Goal: Information Seeking & Learning: Check status

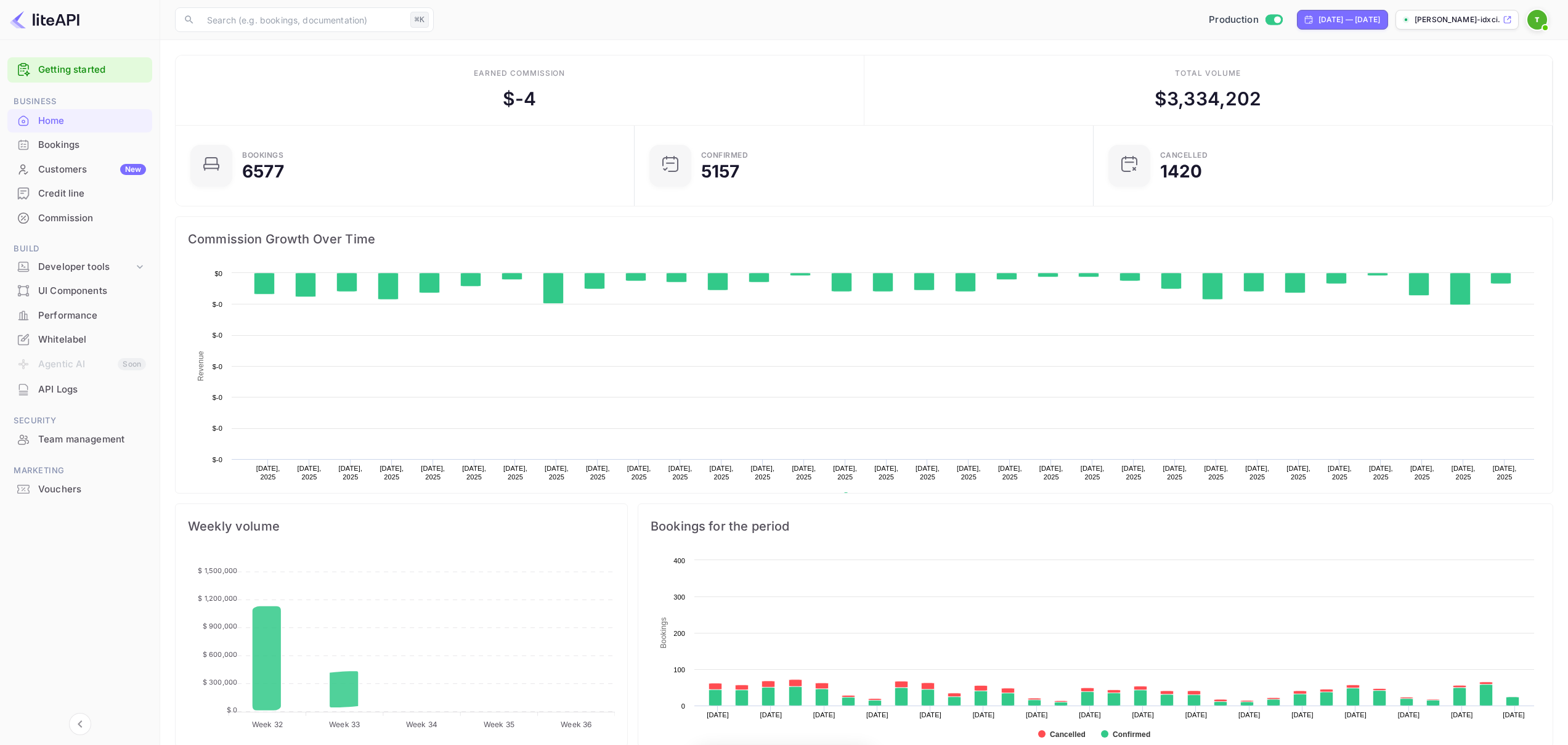
scroll to position [191, 443]
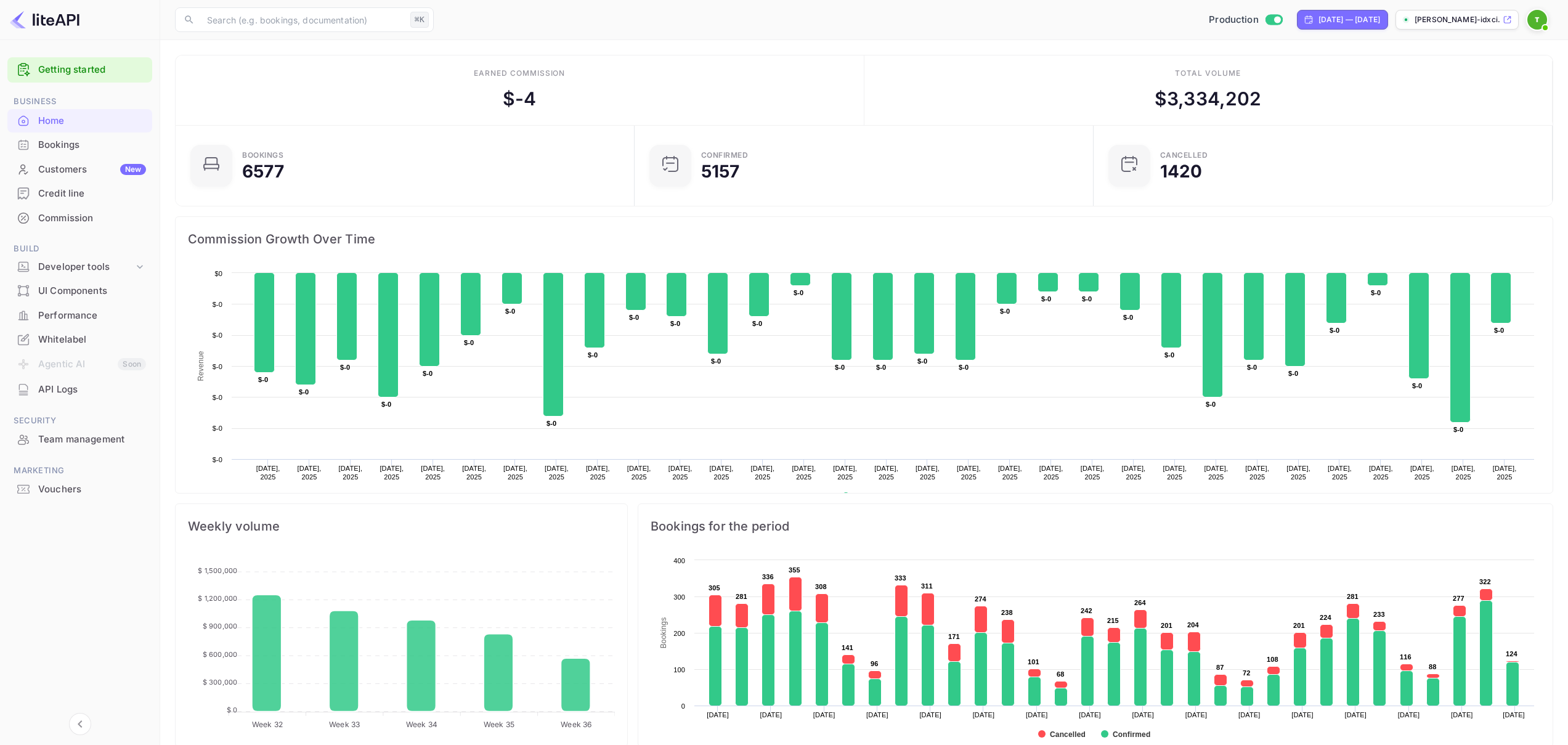
click at [69, 388] on div "API Logs" at bounding box center [92, 390] width 108 height 14
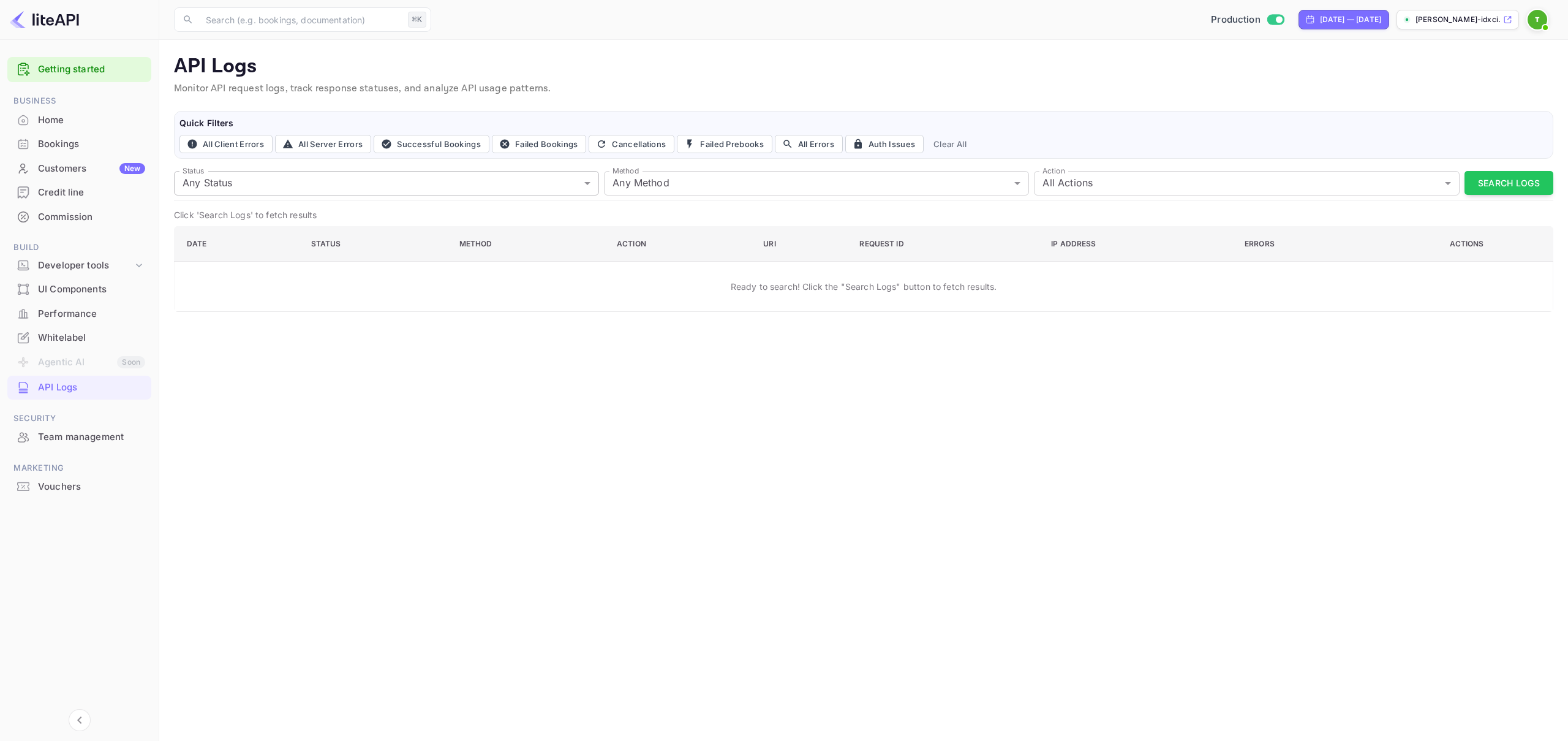
click at [509, 188] on body "Getting started Business Home Bookings Customers New Credit line Commission Bui…" at bounding box center [784, 370] width 1568 height 741
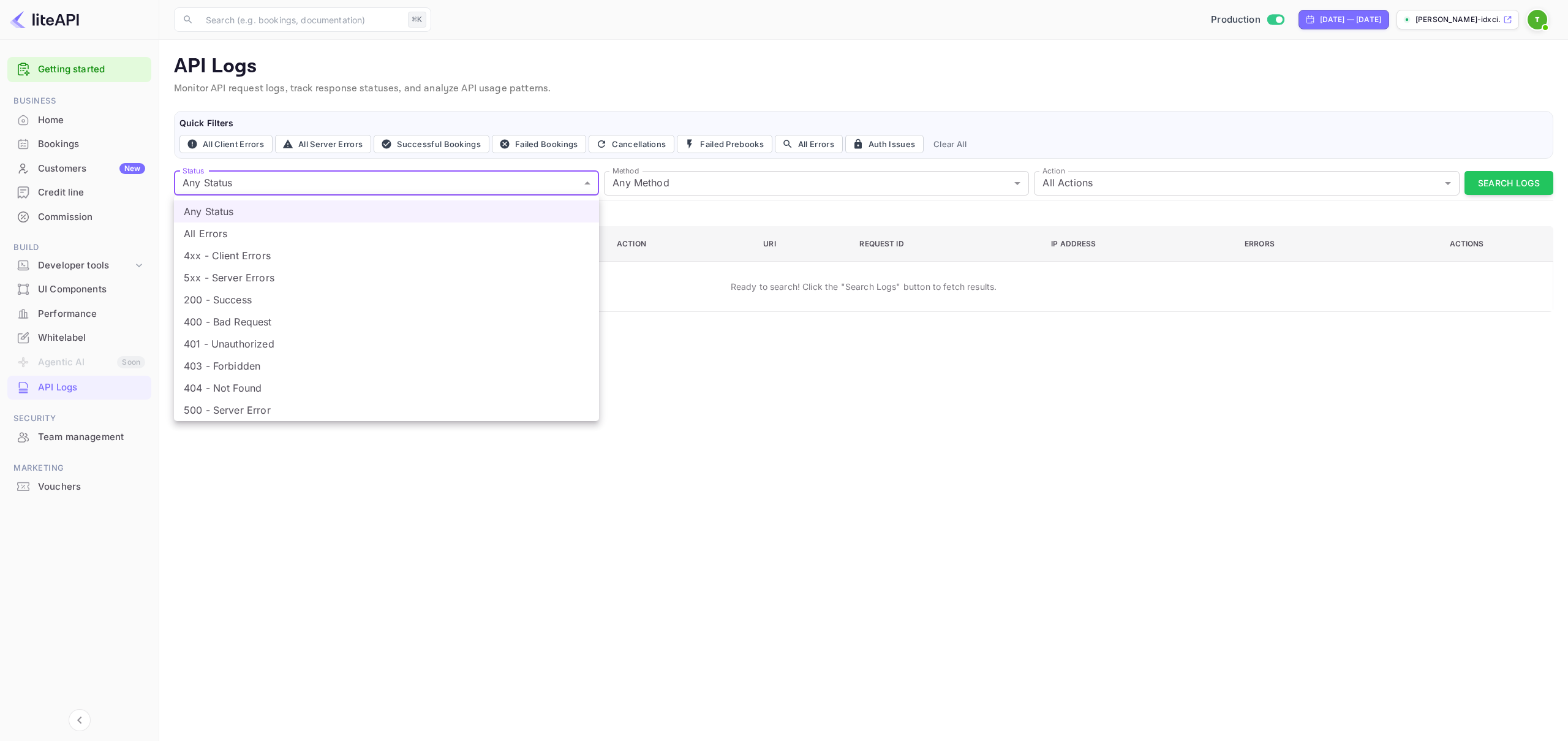
click at [1117, 171] on div at bounding box center [784, 370] width 1568 height 741
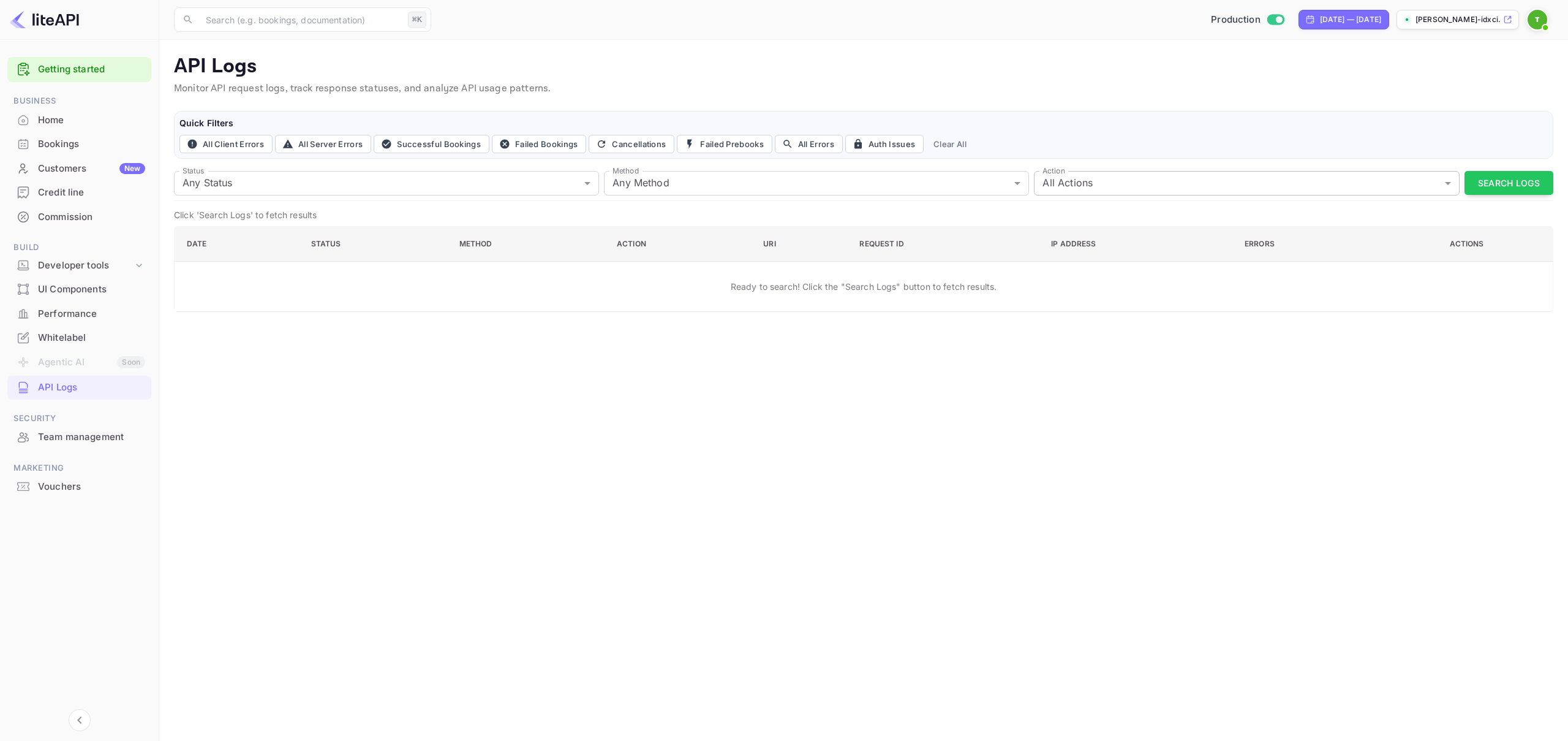
click at [1101, 183] on body "Getting started Business Home Bookings Customers New Credit line Commission Bui…" at bounding box center [784, 370] width 1568 height 741
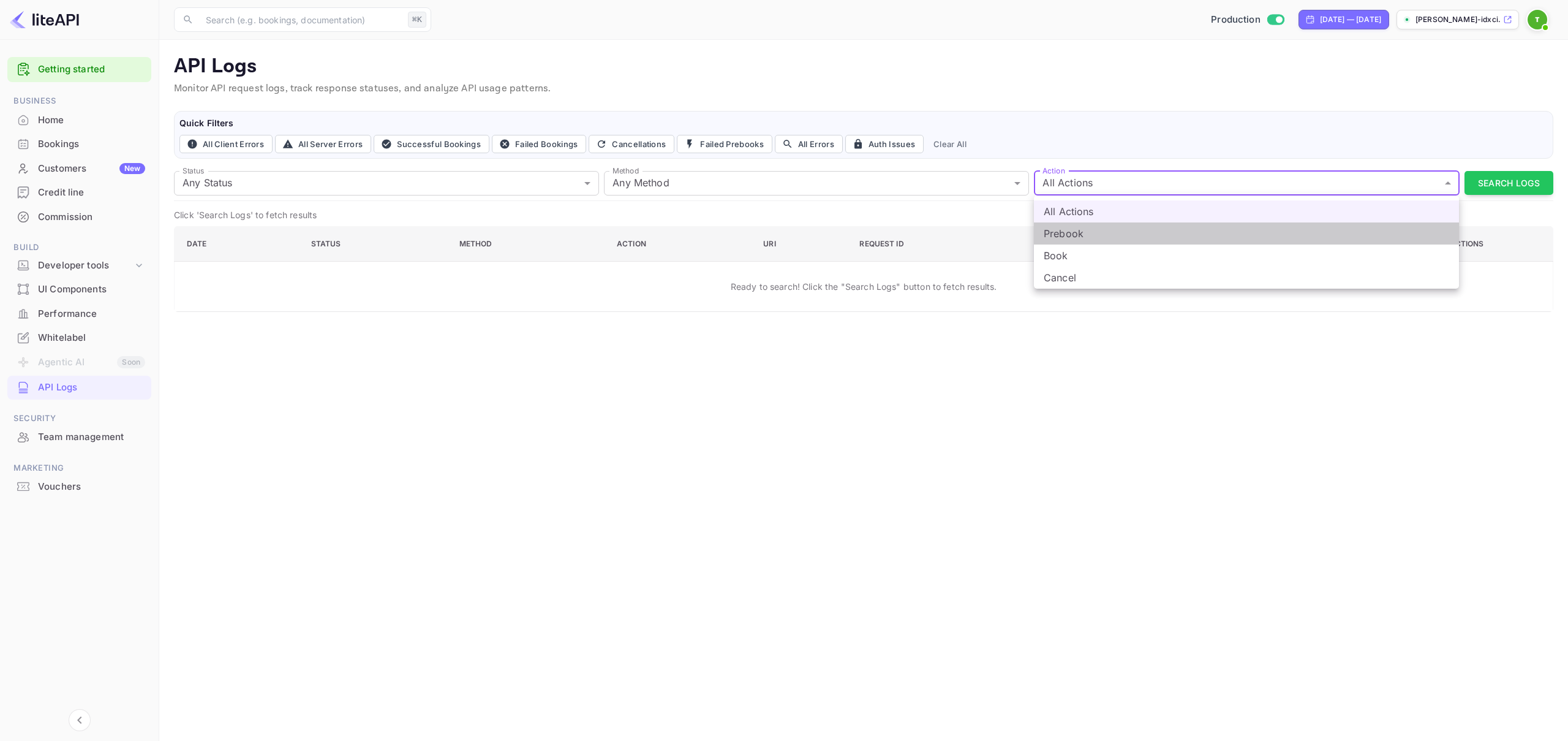
click at [1087, 228] on li "Prebook" at bounding box center [1246, 233] width 425 height 22
type input "prebook"
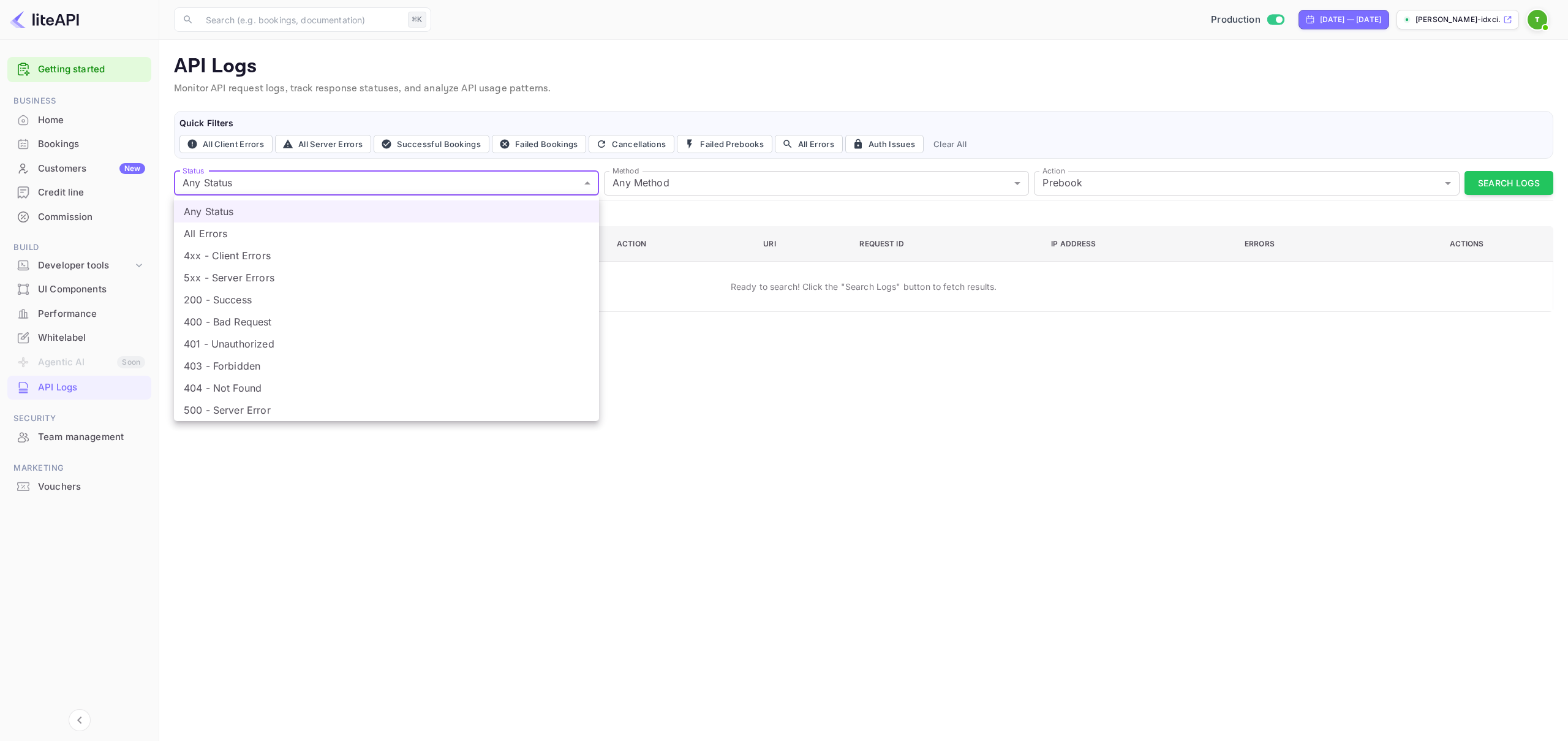
click at [419, 188] on body "Getting started Business Home Bookings Customers New Credit line Commission Bui…" at bounding box center [784, 370] width 1568 height 741
click at [329, 275] on li "5xx - Server Errors" at bounding box center [386, 277] width 425 height 22
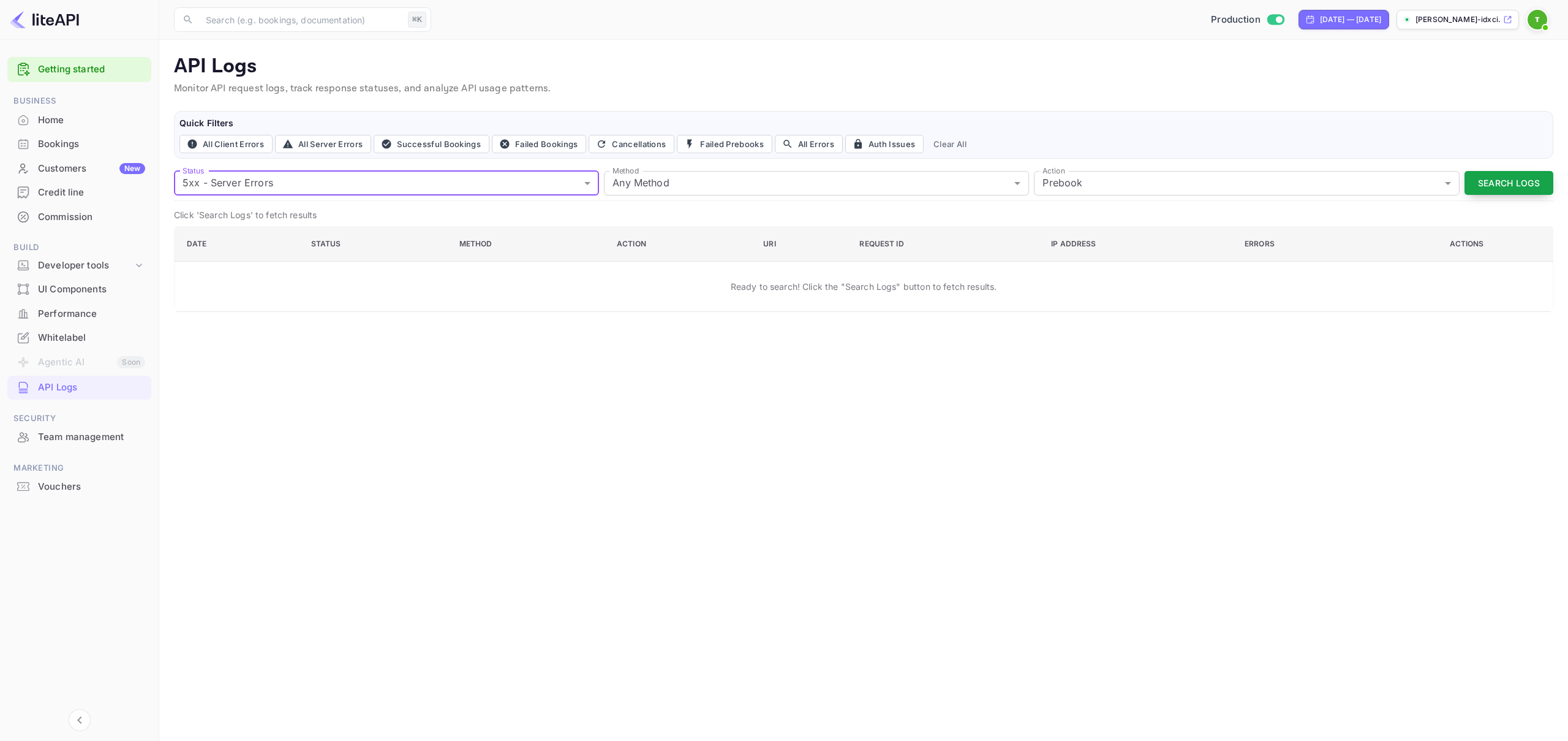
click at [1510, 174] on button "Search Logs" at bounding box center [1509, 183] width 89 height 24
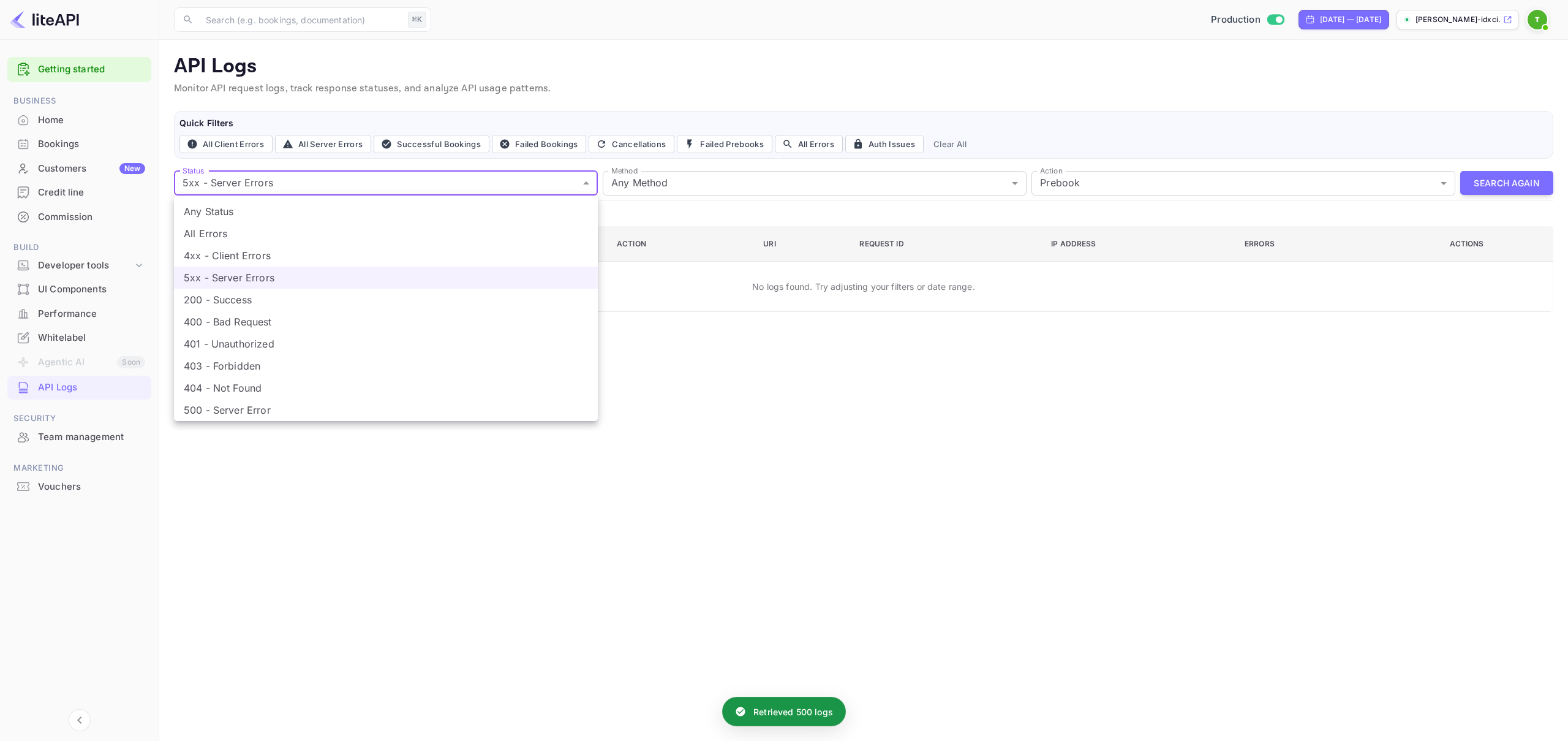
click at [307, 184] on body "Getting started Business Home Bookings Customers New Credit line Commission Bui…" at bounding box center [784, 370] width 1568 height 741
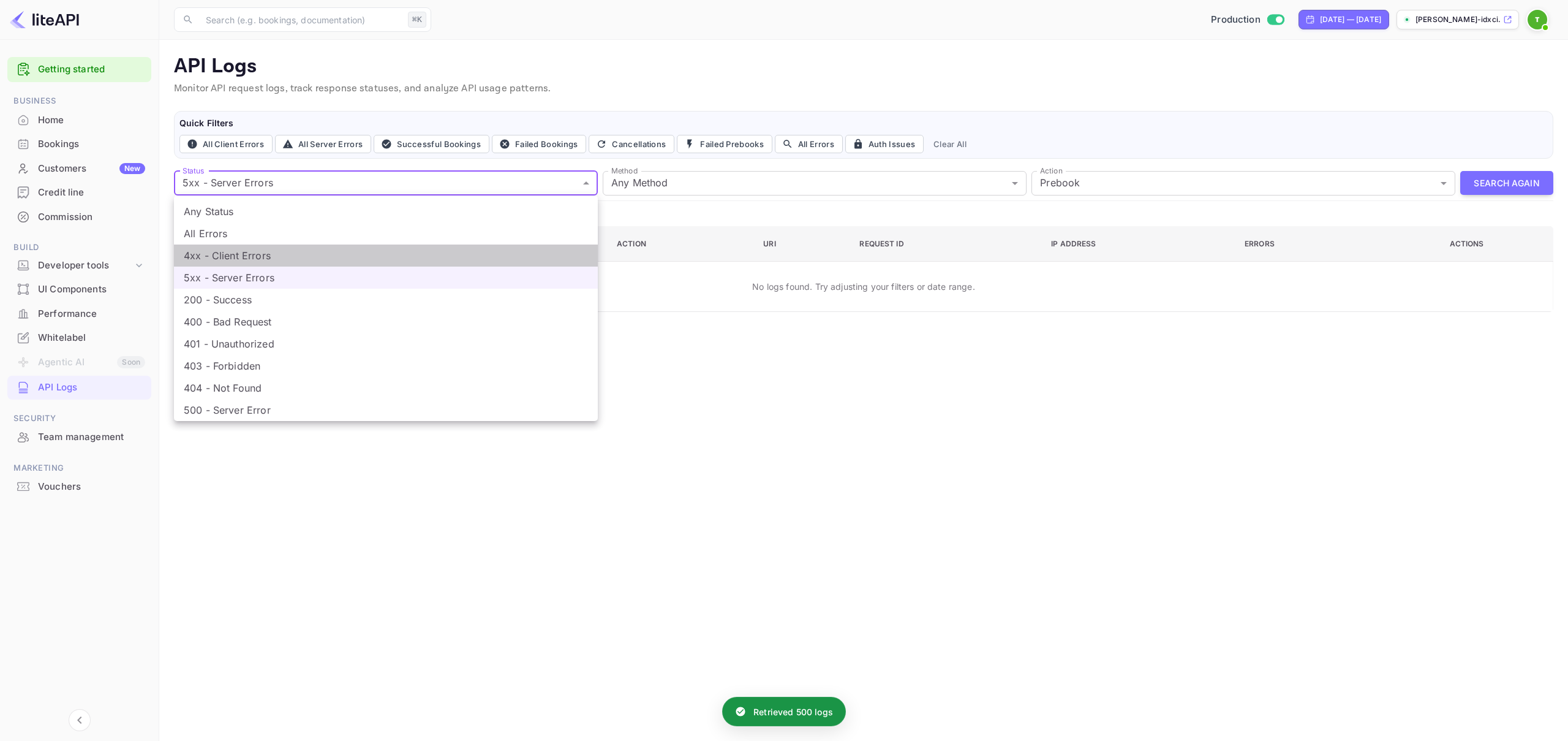
click at [284, 260] on li "4xx - Client Errors" at bounding box center [386, 255] width 424 height 22
type input "4xx"
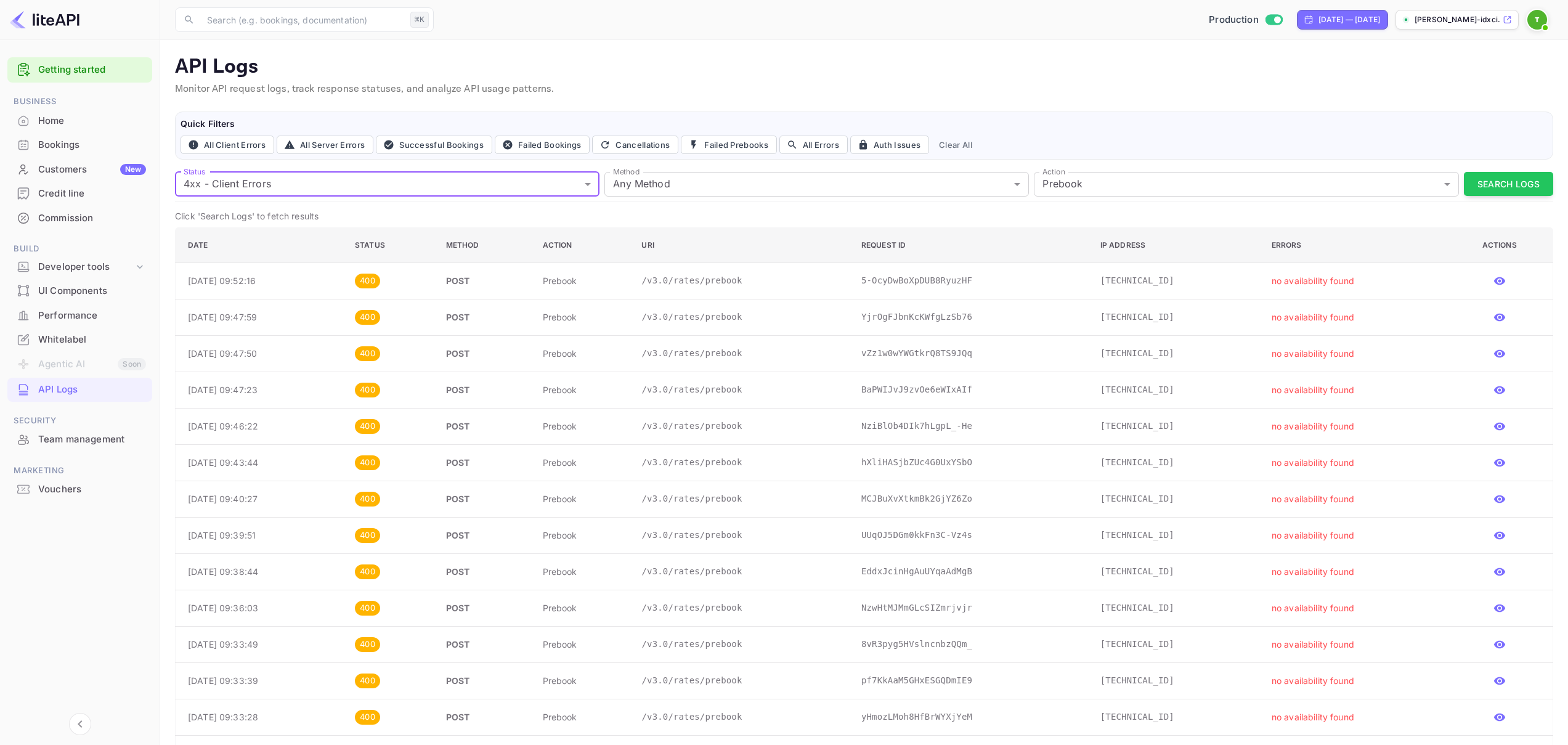
click at [966, 287] on p "5-OcyDwBoXpDUB8RyuzHF" at bounding box center [971, 280] width 219 height 13
click at [949, 280] on p "5-OcyDwBoXpDUB8RyuzHF" at bounding box center [971, 280] width 219 height 13
